Goal: Task Accomplishment & Management: Use online tool/utility

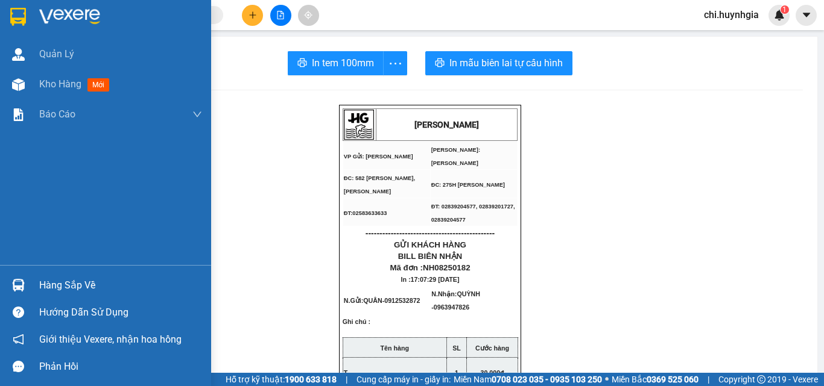
click at [54, 83] on span "Kho hàng" at bounding box center [60, 83] width 42 height 11
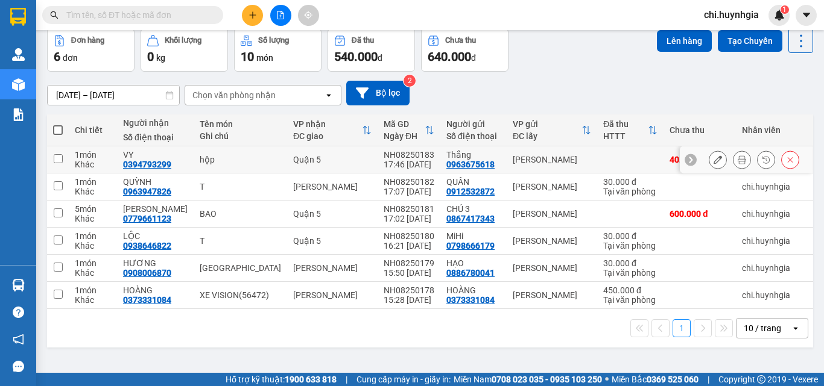
click at [737, 156] on icon at bounding box center [741, 160] width 8 height 8
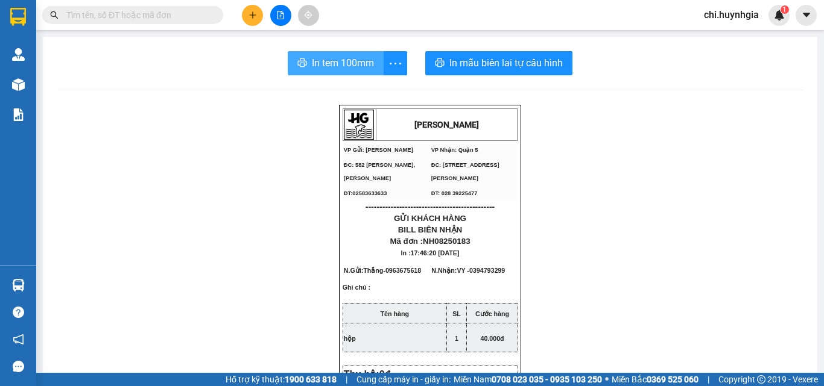
click at [333, 62] on span "In tem 100mm" at bounding box center [343, 62] width 62 height 15
click at [352, 64] on span "In tem 100mm" at bounding box center [343, 62] width 62 height 15
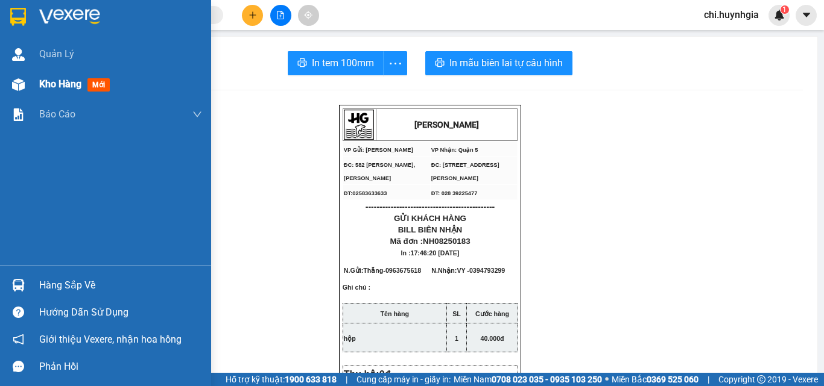
drag, startPoint x: 42, startPoint y: 85, endPoint x: 180, endPoint y: 87, distance: 138.7
click at [42, 85] on span "Kho hàng" at bounding box center [60, 83] width 42 height 11
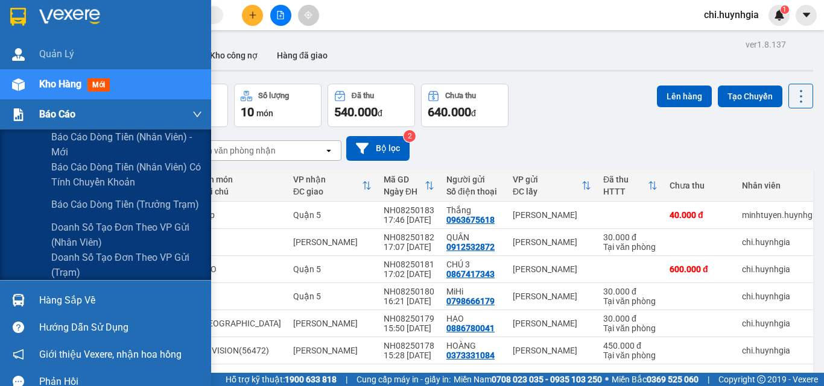
click at [31, 114] on div "Báo cáo" at bounding box center [105, 114] width 211 height 30
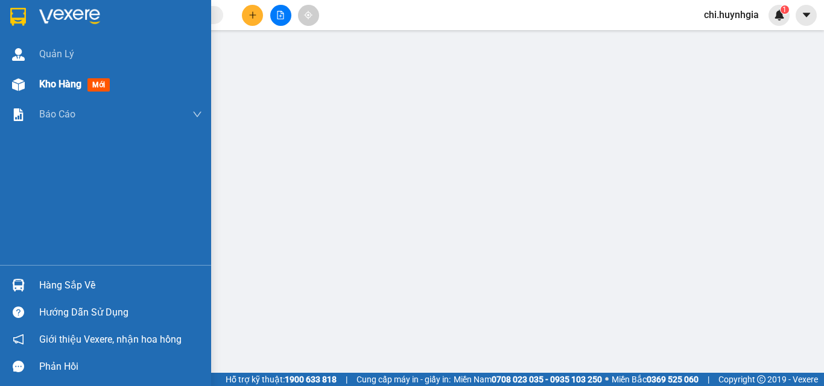
click at [53, 84] on span "Kho hàng" at bounding box center [60, 83] width 42 height 11
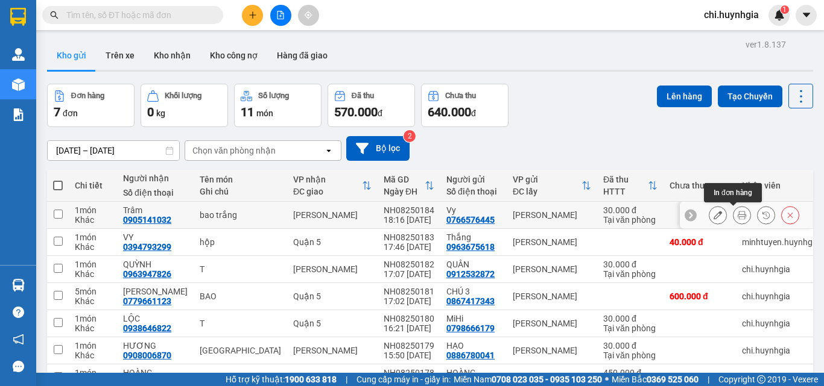
click at [737, 216] on button at bounding box center [741, 215] width 17 height 21
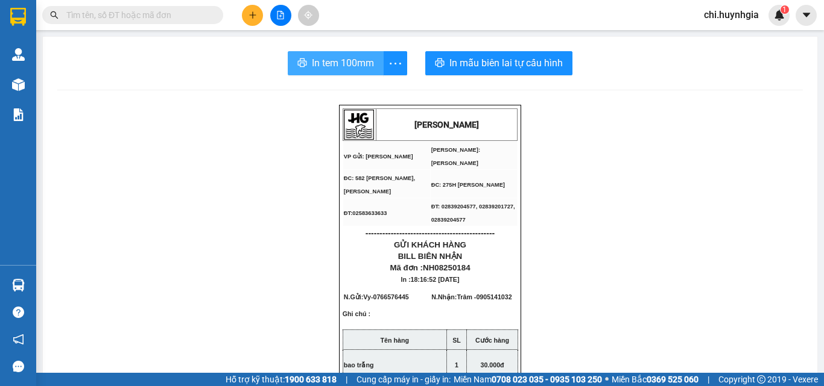
click at [339, 60] on span "In tem 100mm" at bounding box center [343, 62] width 62 height 15
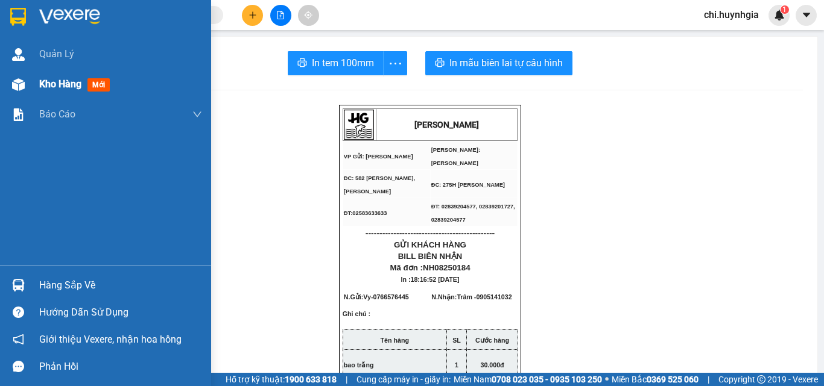
click at [52, 85] on span "Kho hàng" at bounding box center [60, 83] width 42 height 11
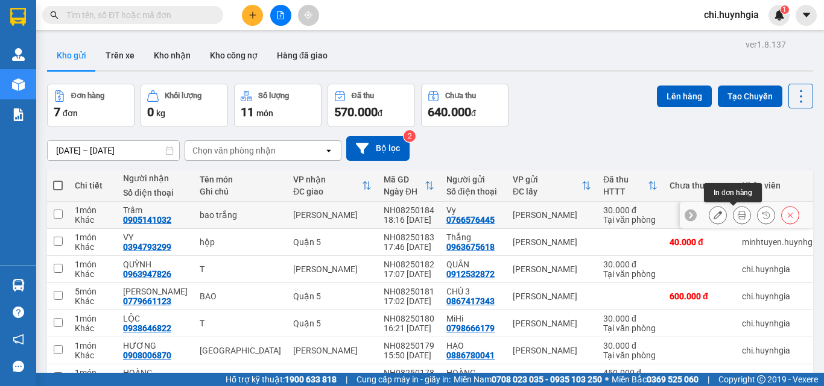
click at [733, 212] on button at bounding box center [741, 215] width 17 height 21
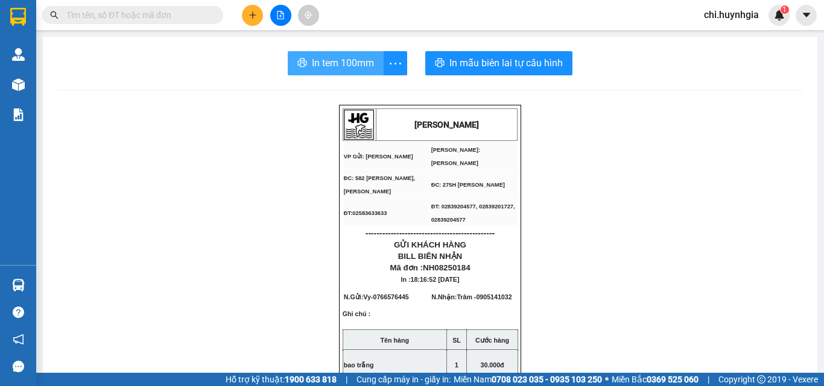
click at [365, 69] on span "In tem 100mm" at bounding box center [343, 62] width 62 height 15
click at [346, 66] on span "In tem 100mm" at bounding box center [343, 62] width 62 height 15
click at [356, 71] on span "In tem 100mm" at bounding box center [343, 62] width 62 height 15
